Goal: Task Accomplishment & Management: Manage account settings

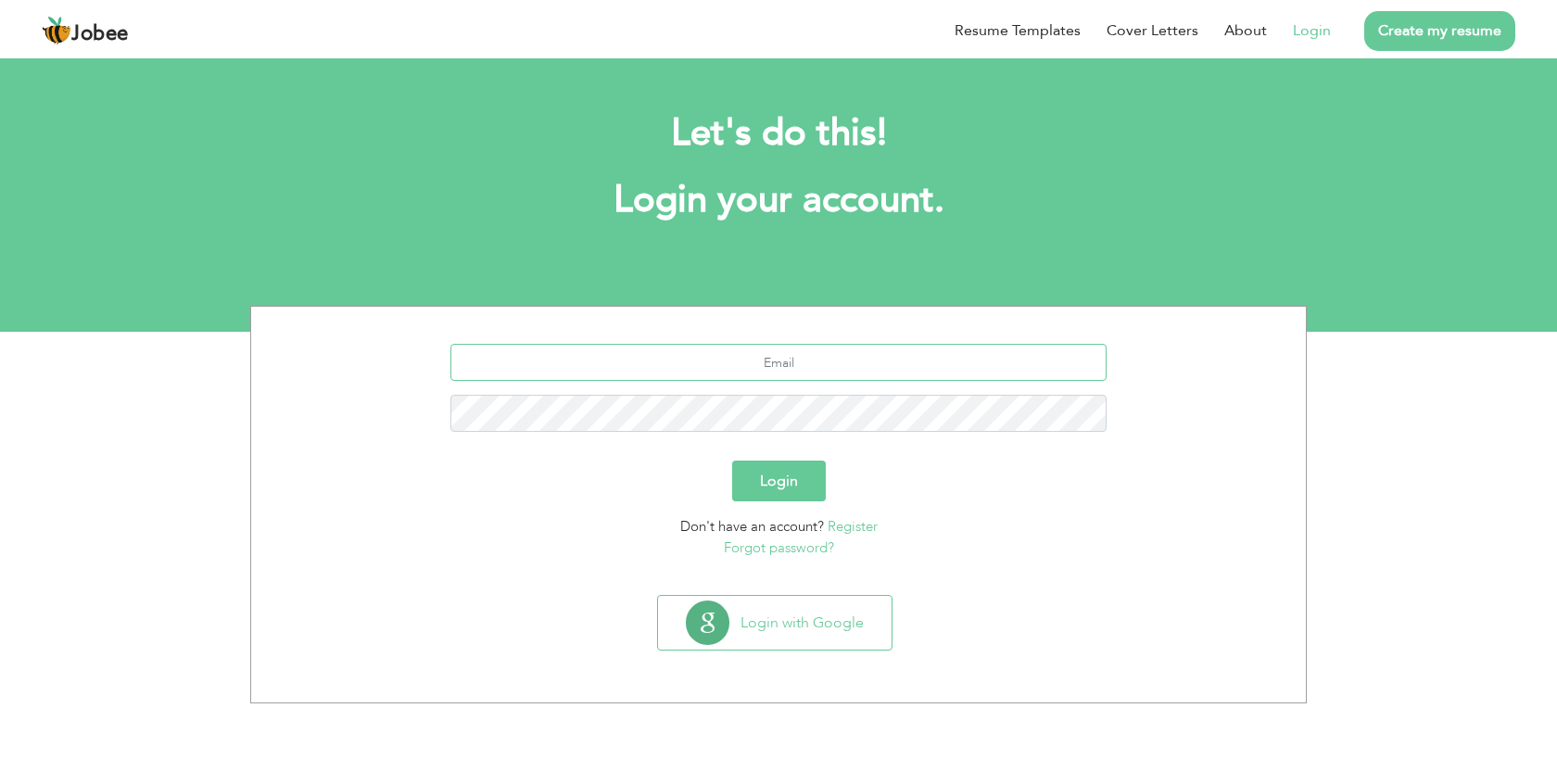
click at [780, 362] on input "text" at bounding box center [779, 362] width 658 height 37
type input "mug832@gmail.com"
click at [807, 548] on link "Forgot password?" at bounding box center [778, 547] width 110 height 19
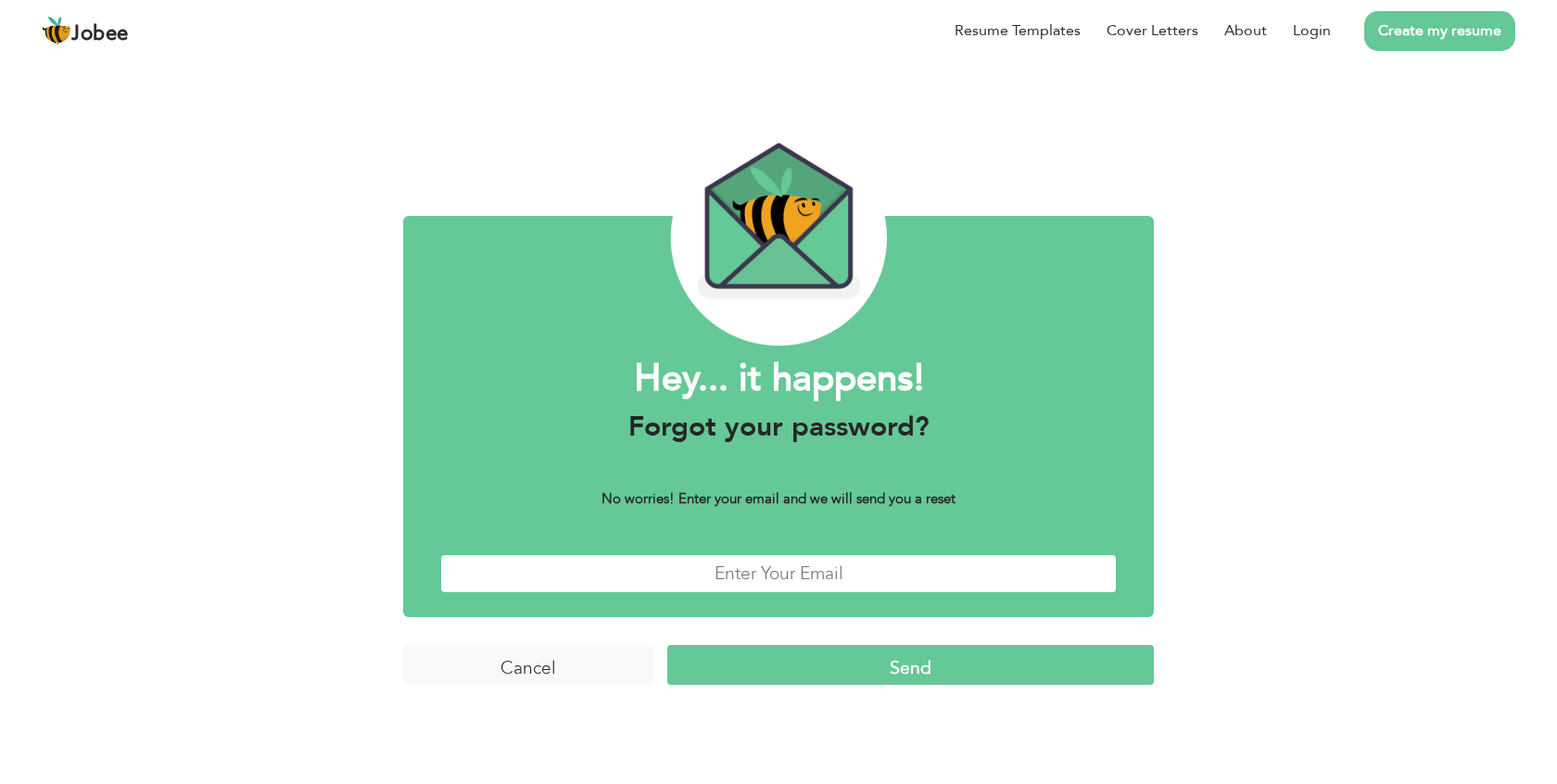
click at [809, 578] on input "text" at bounding box center [778, 574] width 677 height 40
type input "[EMAIL_ADDRESS][DOMAIN_NAME]"
click at [799, 665] on input "Send" at bounding box center [910, 665] width 487 height 40
